Goal: Transaction & Acquisition: Purchase product/service

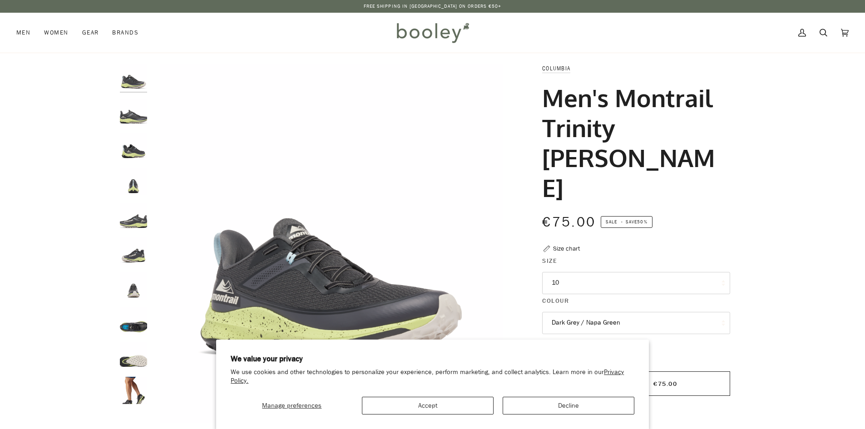
click at [133, 112] on img "Columbia Men's Montrail Trinity AG II Dark Grey / Napa Green - Booley Galway" at bounding box center [133, 112] width 27 height 27
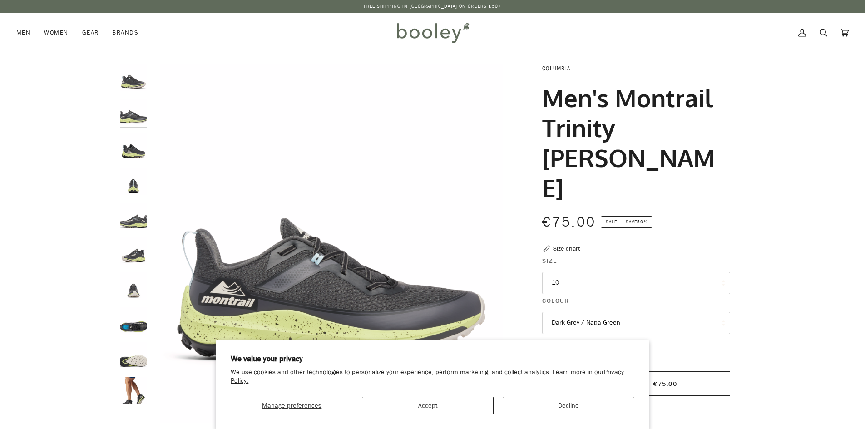
click at [129, 155] on img "Columbia Men's Montrail Trinity AG II Dark Grey / Napa Green - Booley Galway" at bounding box center [133, 146] width 27 height 27
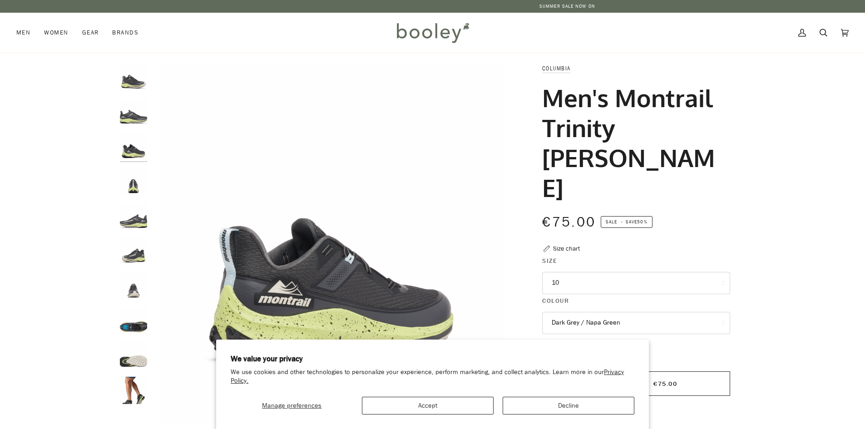
click at [134, 175] on img "Columbia Men's Montrail Trinity AG II Dark Grey / Napa Green - Booley Galway" at bounding box center [133, 181] width 27 height 27
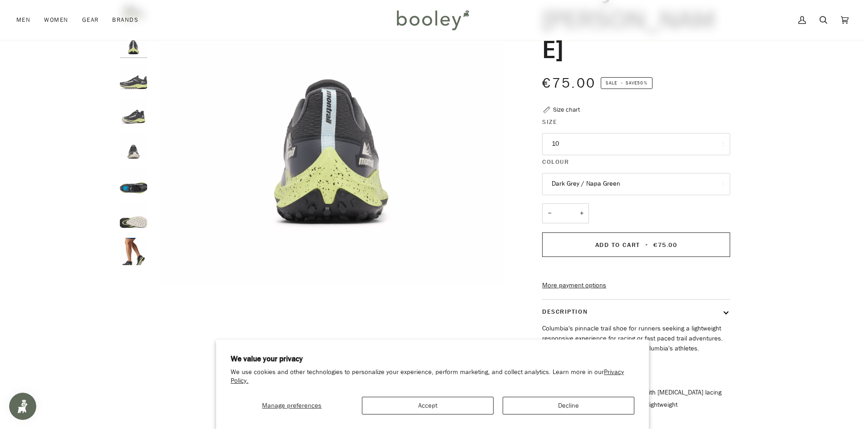
scroll to position [136, 0]
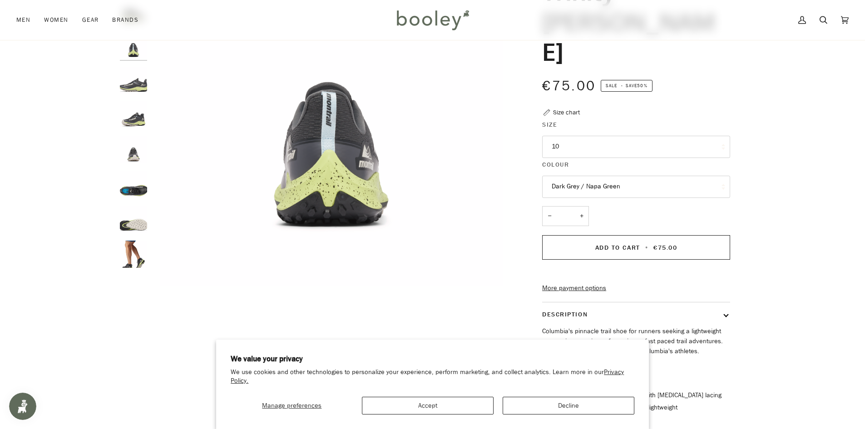
click at [134, 117] on img "Columbia Men's Montrail Trinity AG II Dark Grey / Napa Green - Booley Galway" at bounding box center [133, 114] width 27 height 27
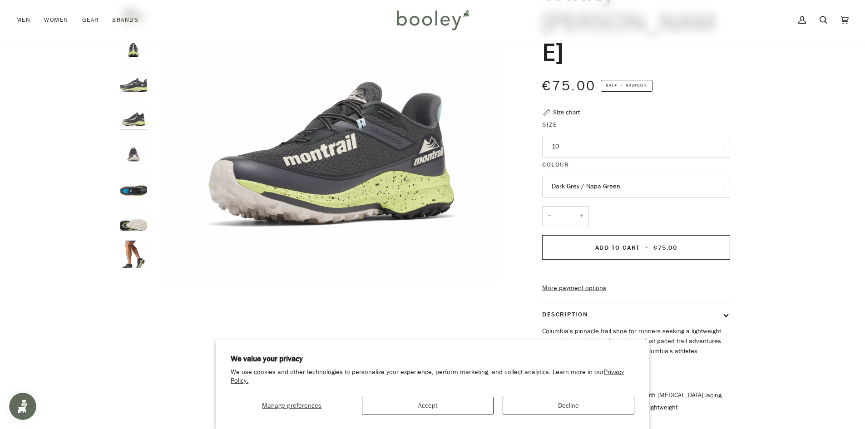
click at [134, 151] on img "Columbia Men's Montrail Trinity AG II Dark Grey / Napa Green - Booley Galway" at bounding box center [133, 149] width 27 height 27
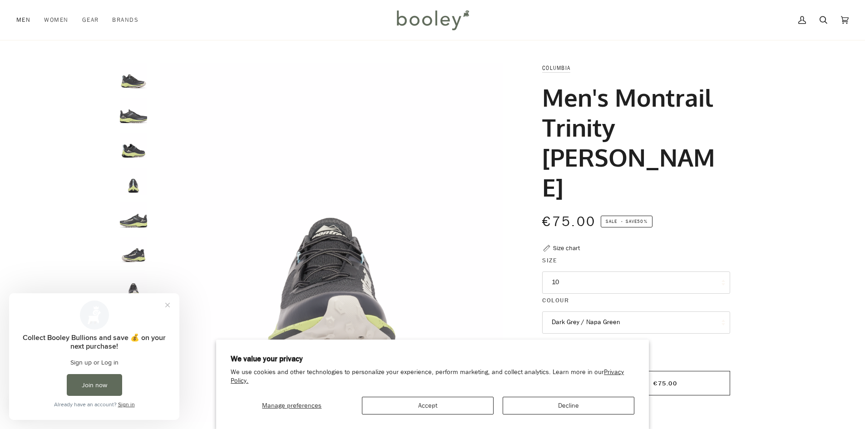
scroll to position [0, 0]
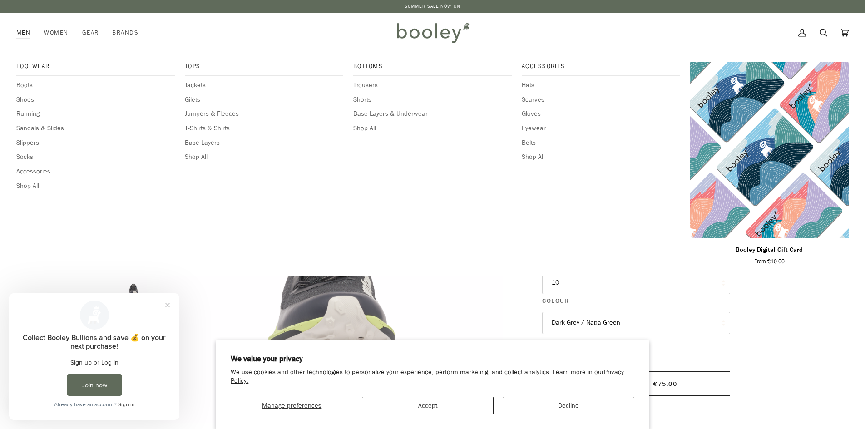
click at [26, 36] on link "Men" at bounding box center [26, 33] width 21 height 40
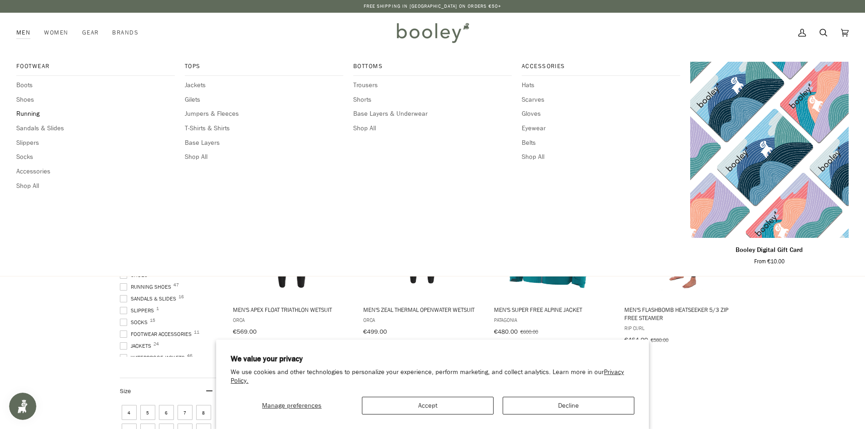
click at [31, 112] on span "Running" at bounding box center [95, 114] width 159 height 10
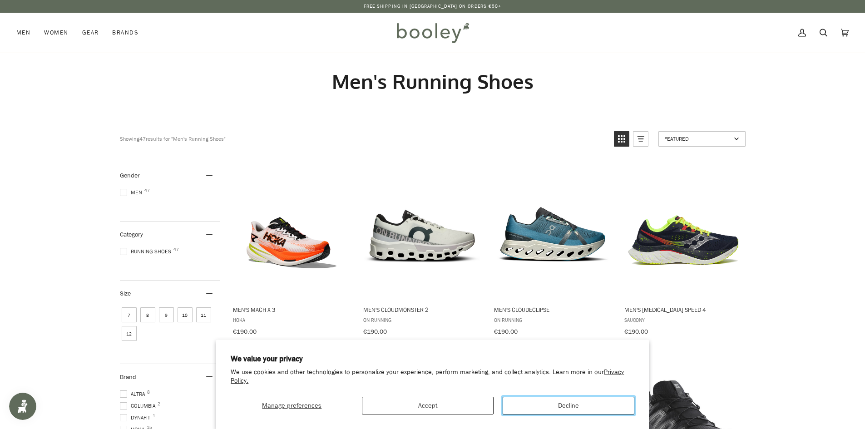
click at [511, 406] on button "Decline" at bounding box center [569, 406] width 132 height 18
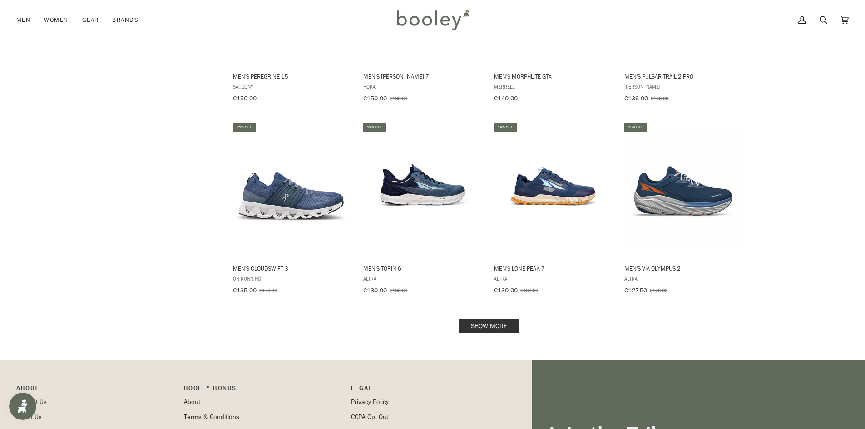
scroll to position [863, 0]
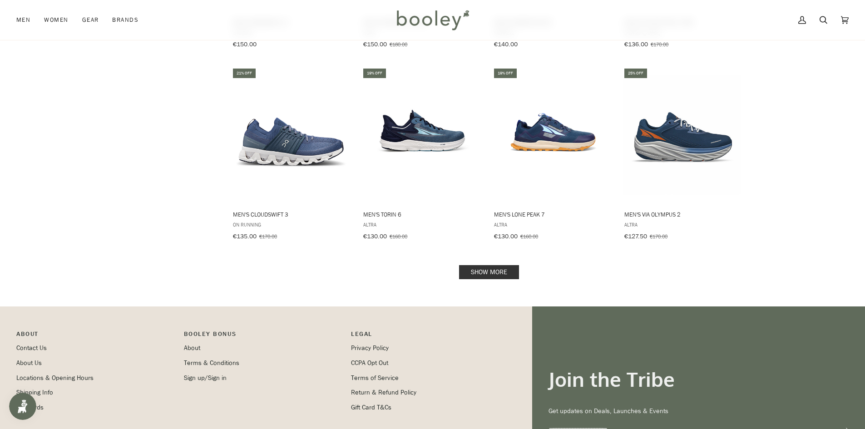
drag, startPoint x: 492, startPoint y: 262, endPoint x: 486, endPoint y: 263, distance: 6.0
click at [491, 265] on link "Show more" at bounding box center [489, 272] width 60 height 14
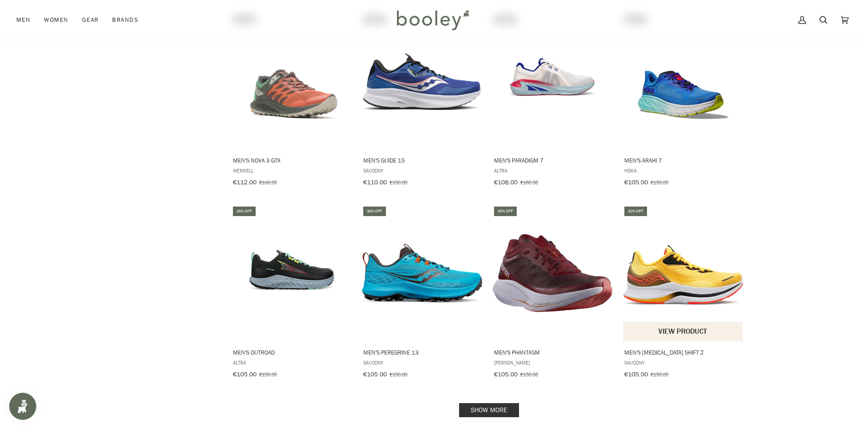
scroll to position [1726, 0]
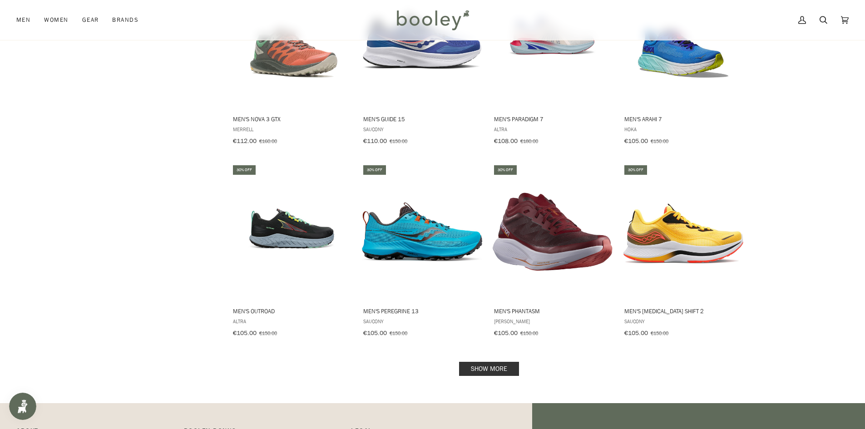
click at [494, 362] on link "Show more" at bounding box center [489, 369] width 60 height 14
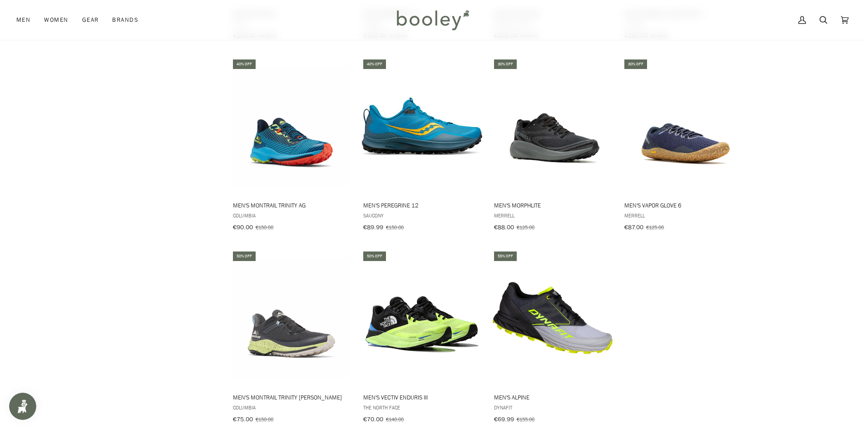
scroll to position [2044, 0]
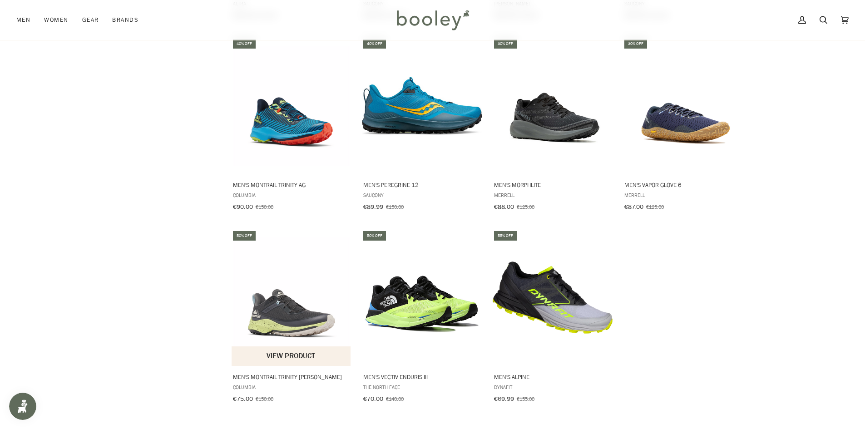
click at [283, 315] on img "Men's Montrail Trinity AG II" at bounding box center [292, 298] width 120 height 120
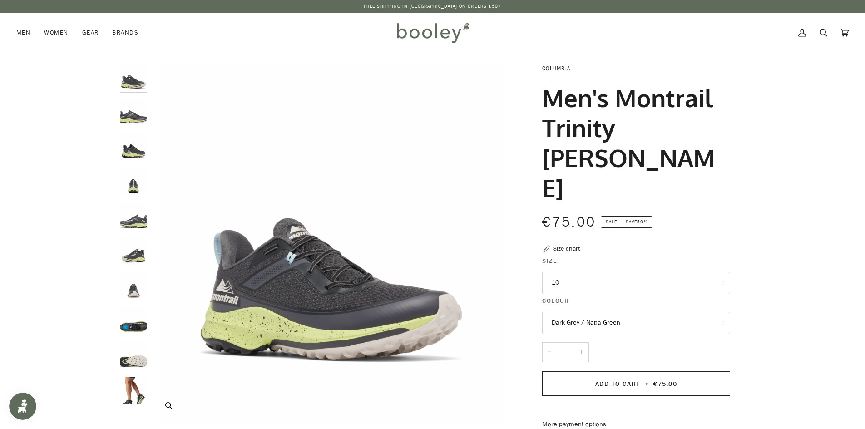
drag, startPoint x: 287, startPoint y: 337, endPoint x: 282, endPoint y: 336, distance: 5.1
click at [327, 113] on img "Columbia Men's Montrail Trinity AG II Dark Grey / Napa Green - Booley Galway" at bounding box center [331, 243] width 359 height 359
click at [127, 148] on img "Columbia Men's Montrail Trinity AG II Dark Grey / Napa Green - Booley Galway" at bounding box center [133, 146] width 27 height 27
